Goal: Find specific page/section

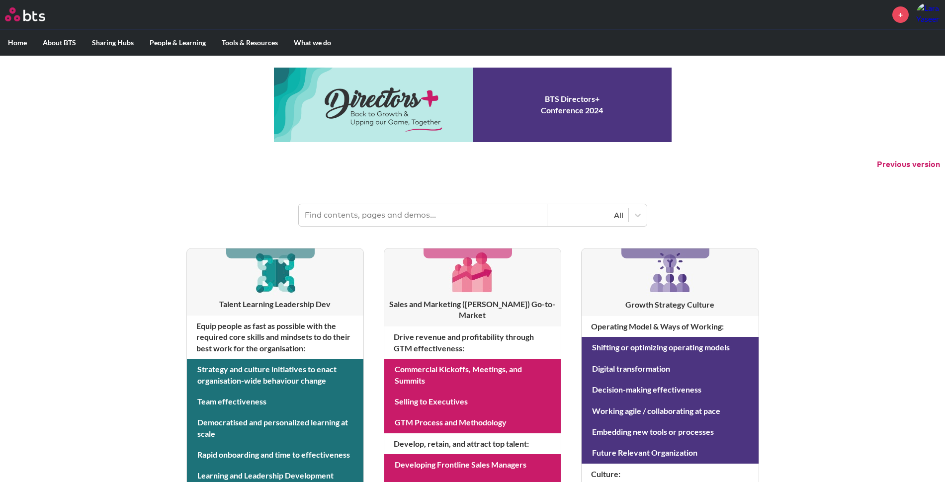
click at [420, 198] on header "All" at bounding box center [472, 210] width 945 height 52
click at [401, 209] on input "text" at bounding box center [423, 215] width 249 height 22
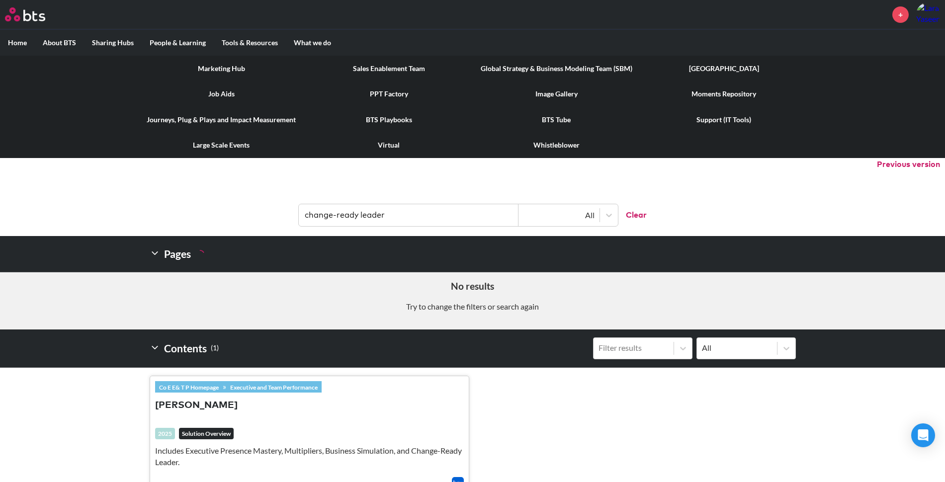
type input "change-ready leader"
click at [235, 119] on link "Journeys, Plug & Plays and Impact Measurement" at bounding box center [222, 120] width 168 height 26
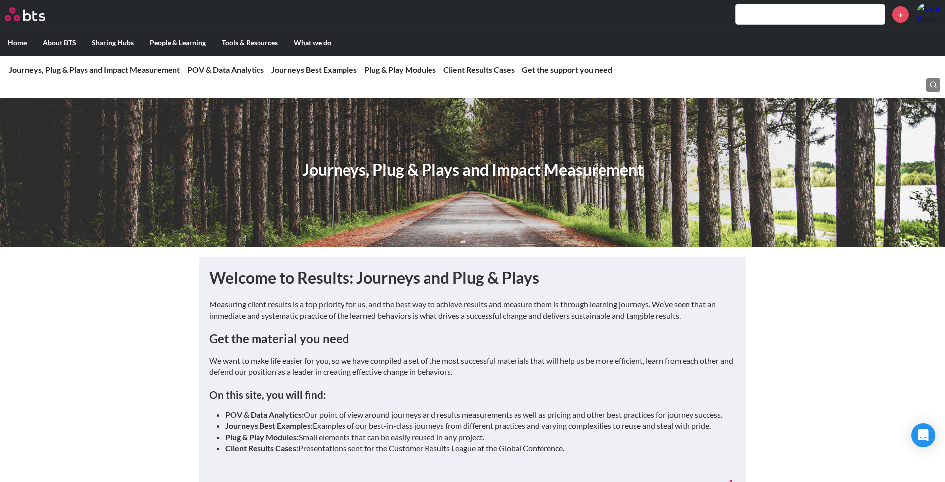
click at [740, 16] on input "text" at bounding box center [810, 14] width 149 height 20
type input "c"
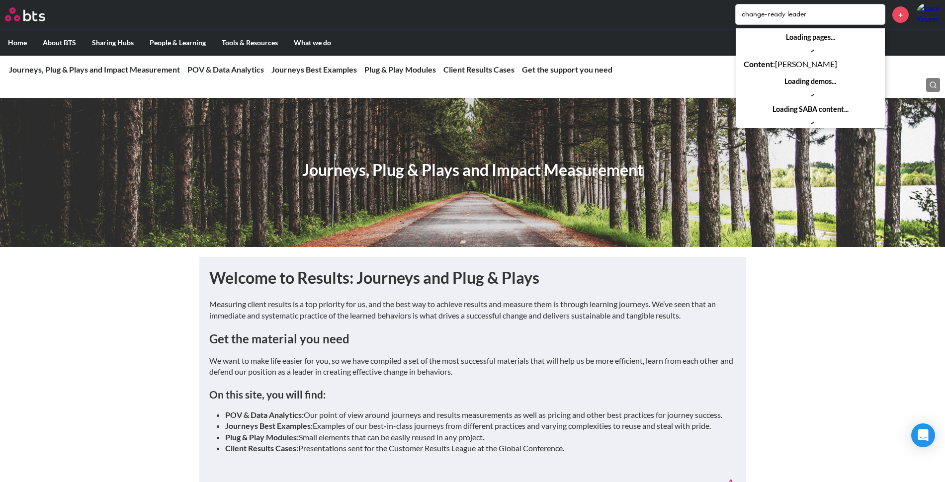
type input "change-ready leader"
